Goal: Book appointment/travel/reservation

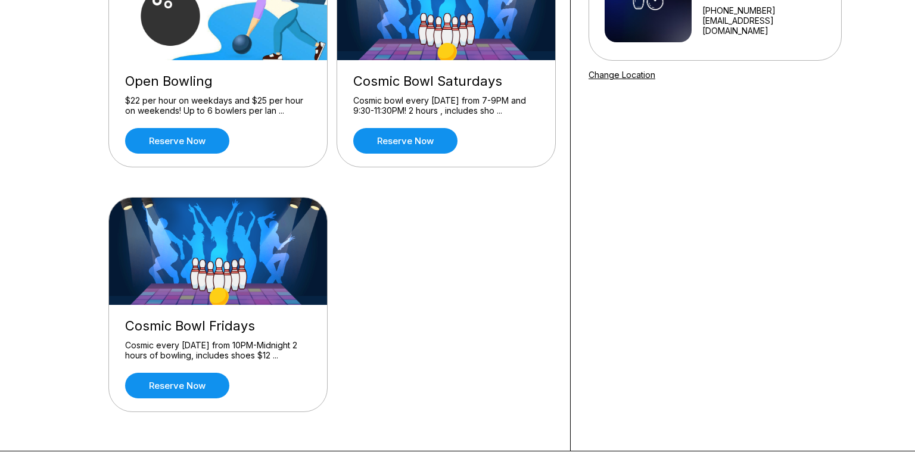
scroll to position [181, 0]
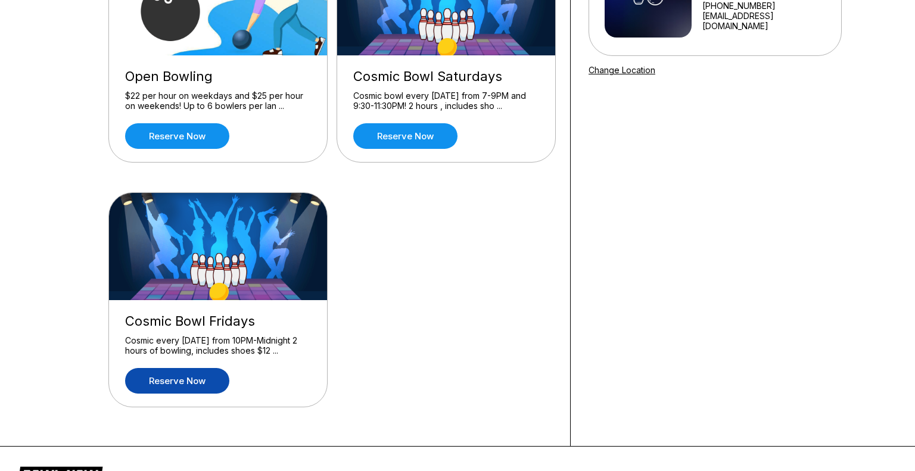
click at [214, 376] on link "Reserve now" at bounding box center [177, 381] width 104 height 26
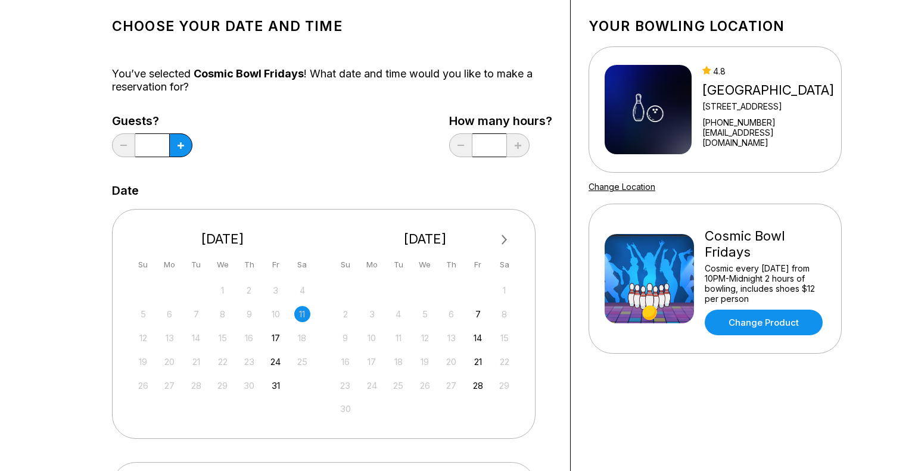
scroll to position [65, 0]
click at [186, 150] on button at bounding box center [180, 145] width 23 height 24
type input "*"
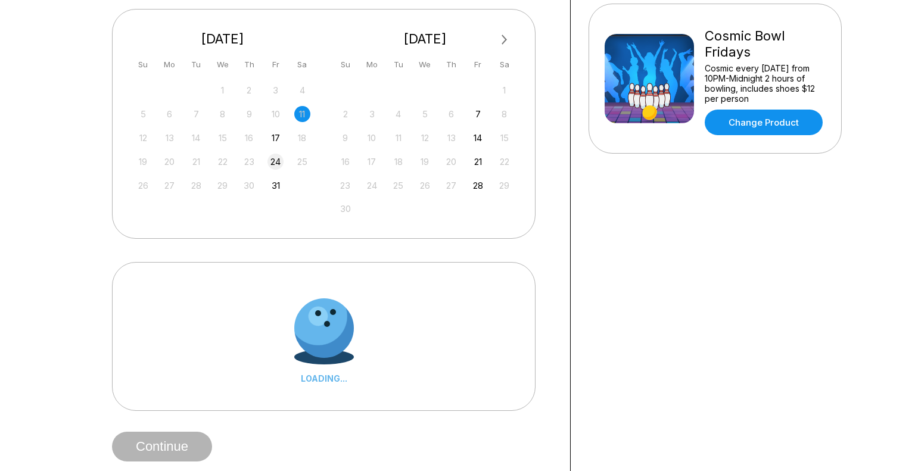
scroll to position [267, 0]
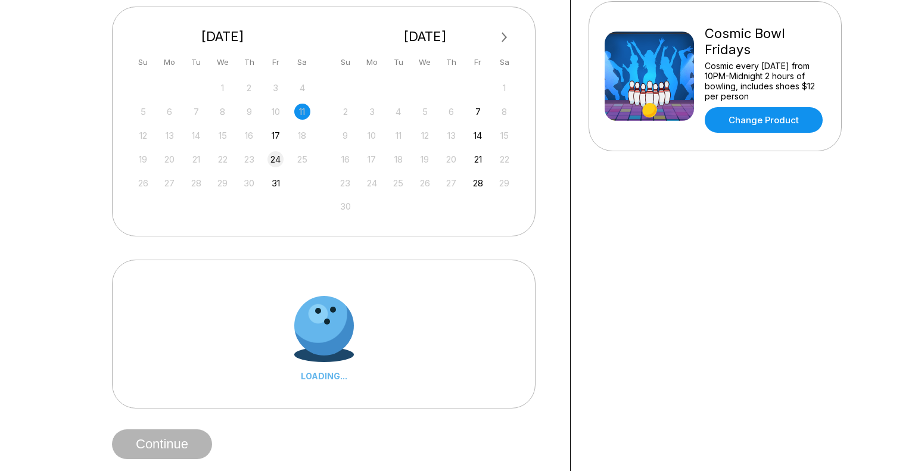
click at [276, 163] on div "24" at bounding box center [275, 159] width 16 height 16
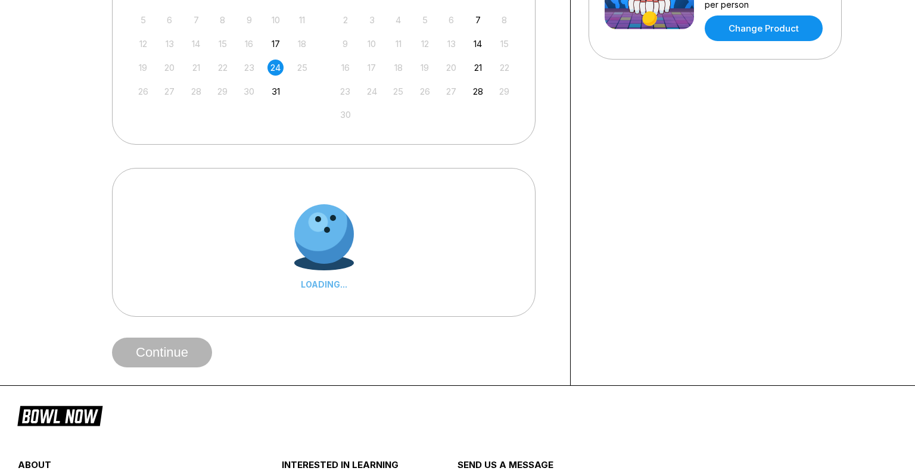
scroll to position [359, 0]
click at [333, 233] on div at bounding box center [323, 232] width 61 height 61
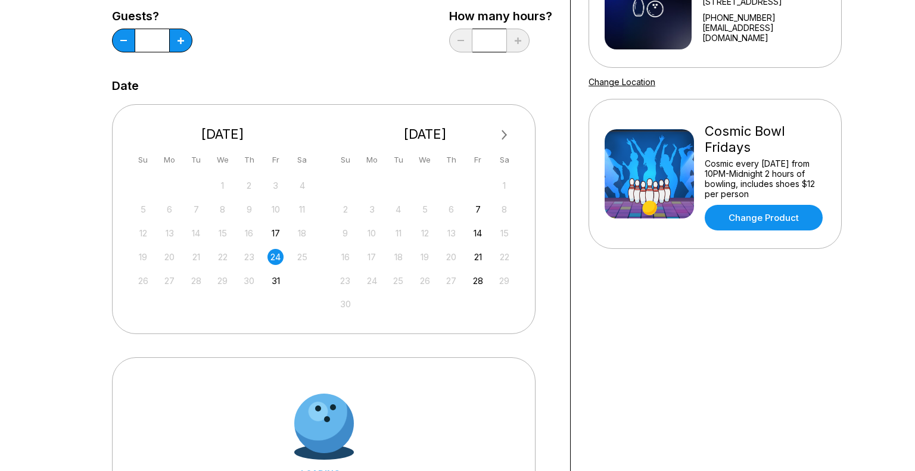
scroll to position [161, 0]
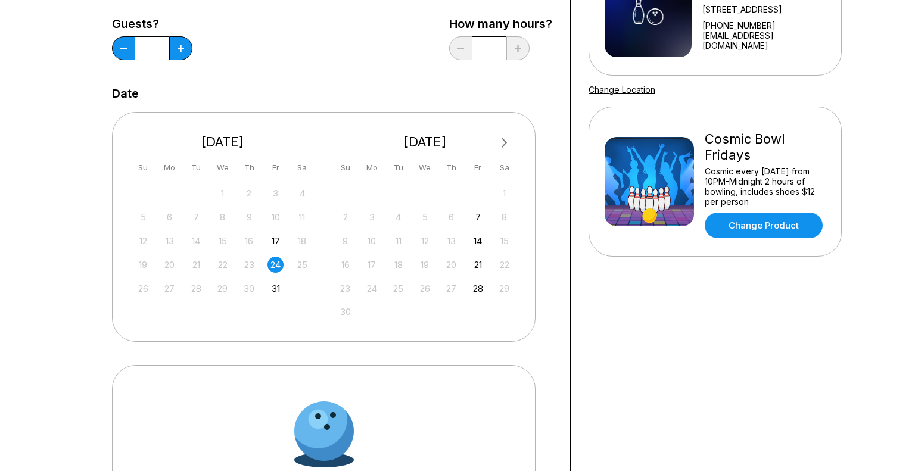
click at [488, 46] on input "*" at bounding box center [489, 48] width 34 height 24
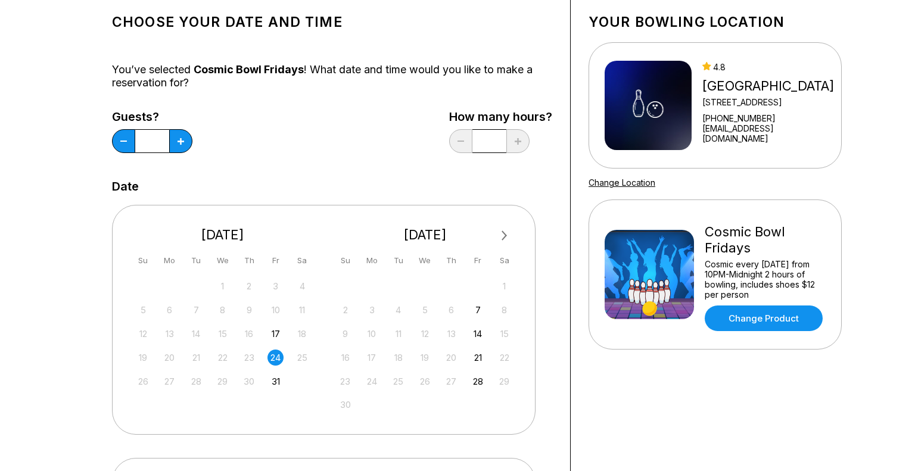
scroll to position [0, 0]
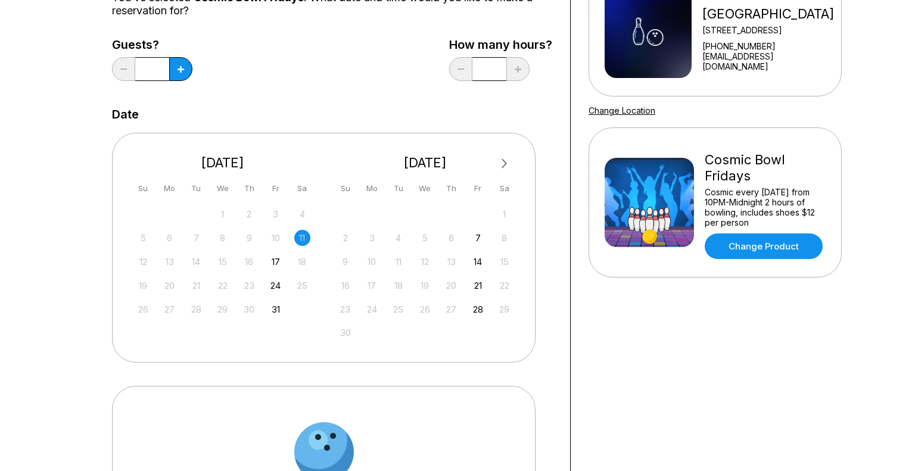
scroll to position [138, 0]
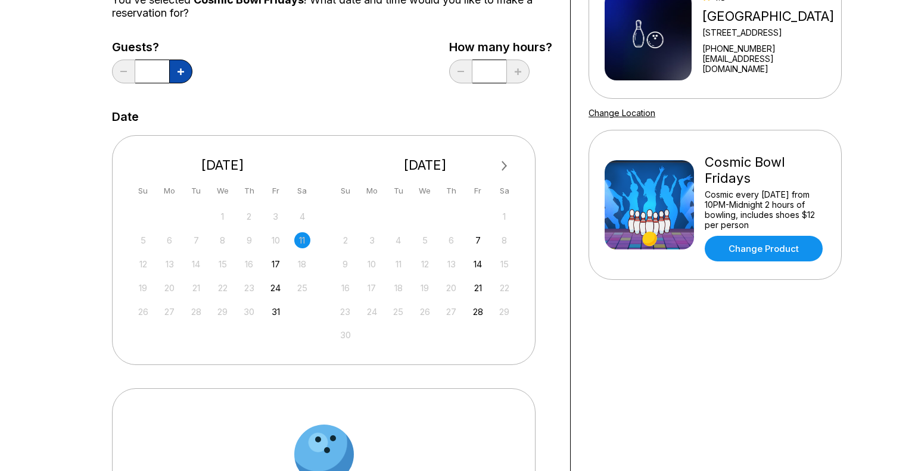
click at [180, 74] on icon at bounding box center [180, 71] width 7 height 7
type input "*"
click at [273, 283] on div "24" at bounding box center [275, 288] width 16 height 16
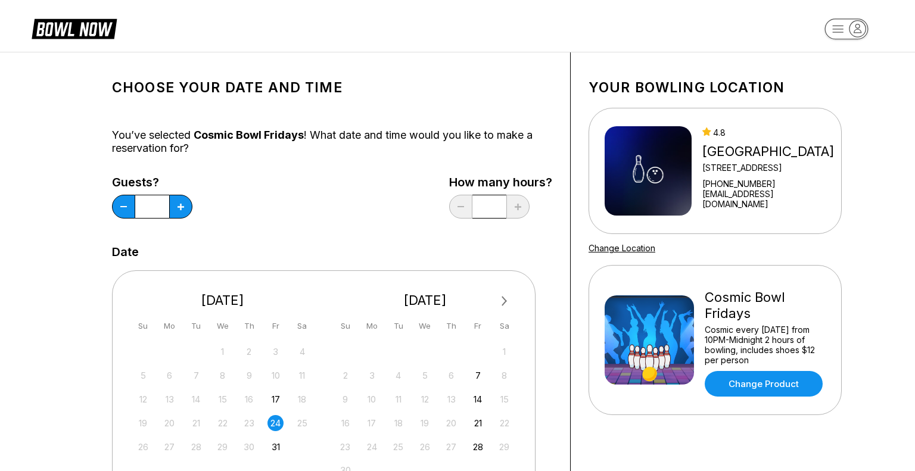
scroll to position [5, 0]
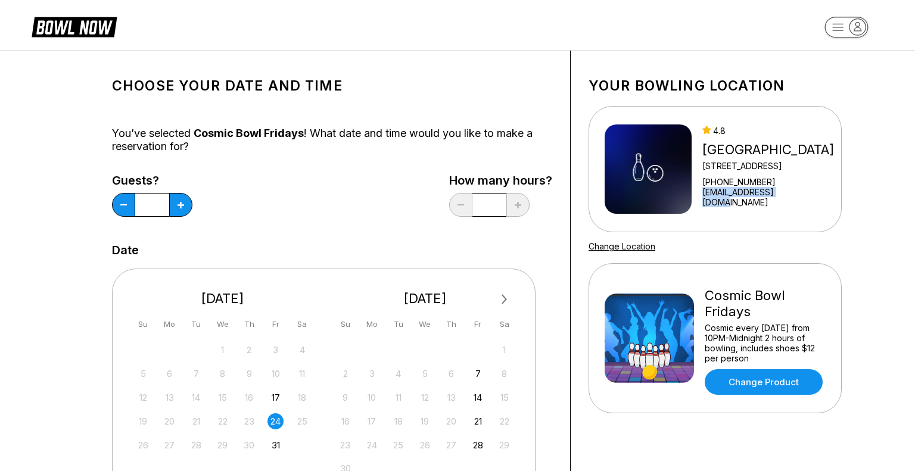
drag, startPoint x: 688, startPoint y: 204, endPoint x: 790, endPoint y: 204, distance: 101.2
click at [790, 204] on div "4.8 [GEOGRAPHIC_DATA] [STREET_ADDRESS] [PHONE_NUMBER] [EMAIL_ADDRESS][DOMAIN_NA…" at bounding box center [720, 168] width 232 height 89
copy link "[EMAIL_ADDRESS][DOMAIN_NAME]"
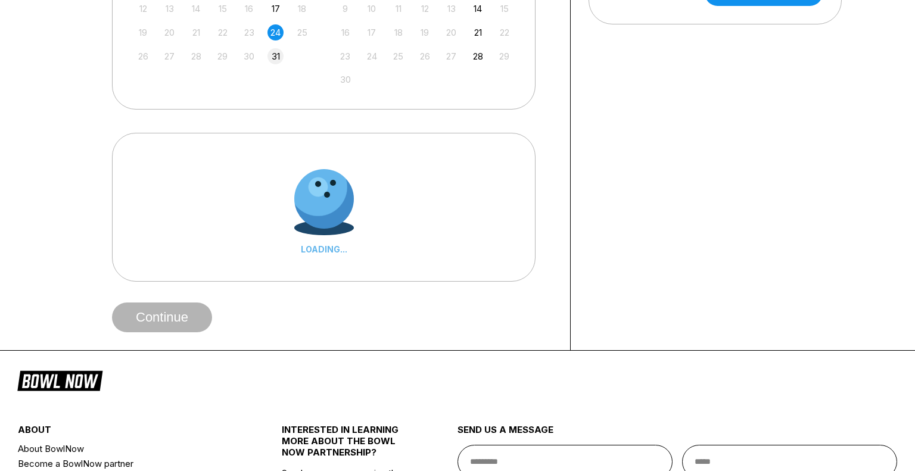
scroll to position [396, 0]
